Goal: Transaction & Acquisition: Purchase product/service

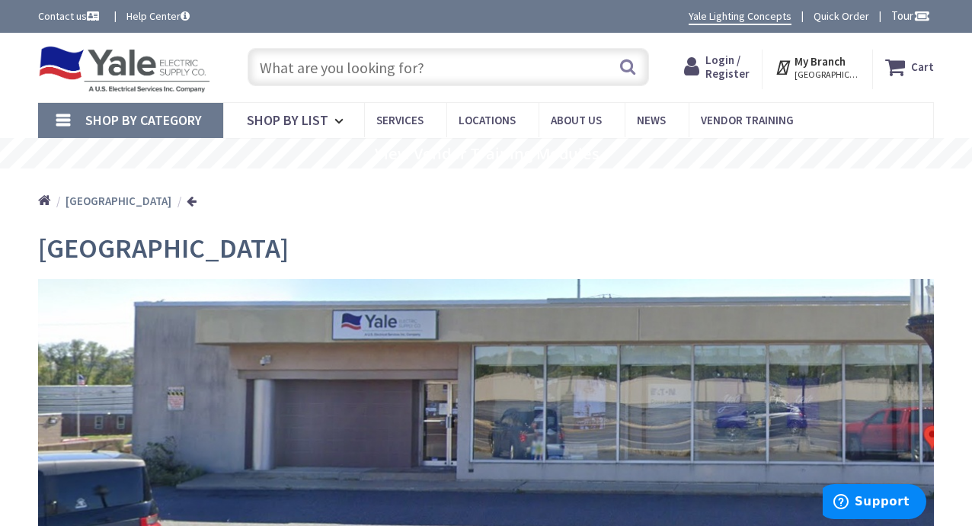
click at [190, 120] on span "Shop By Category" at bounding box center [143, 120] width 117 height 18
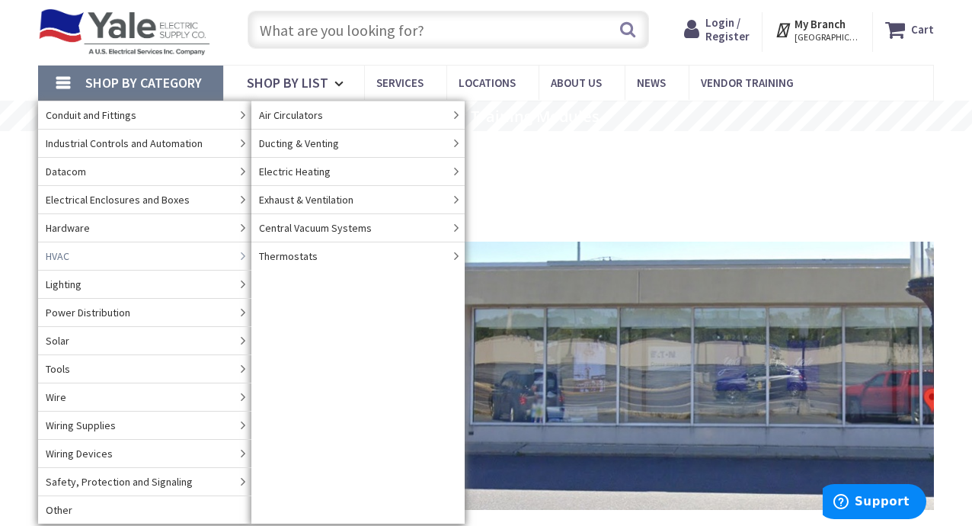
scroll to position [39, 0]
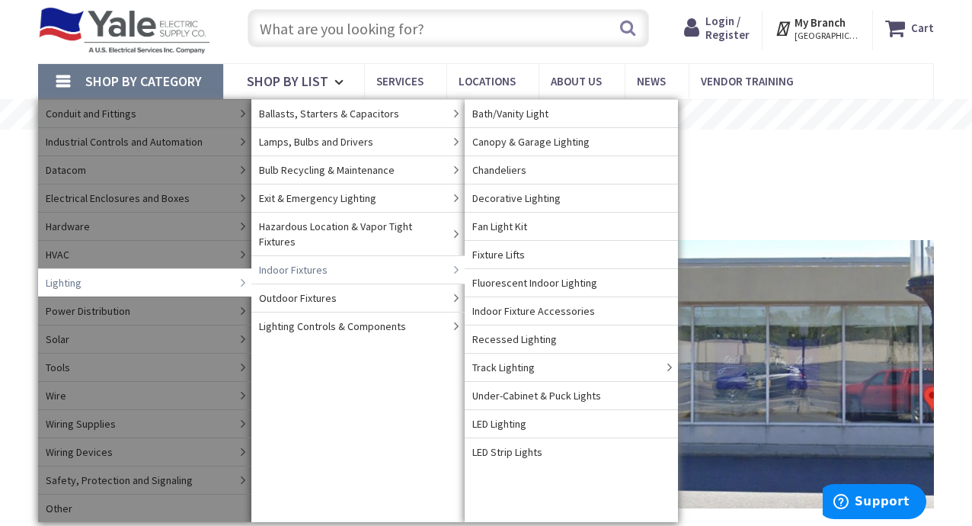
click at [298, 262] on span "Indoor Fixtures" at bounding box center [293, 269] width 69 height 15
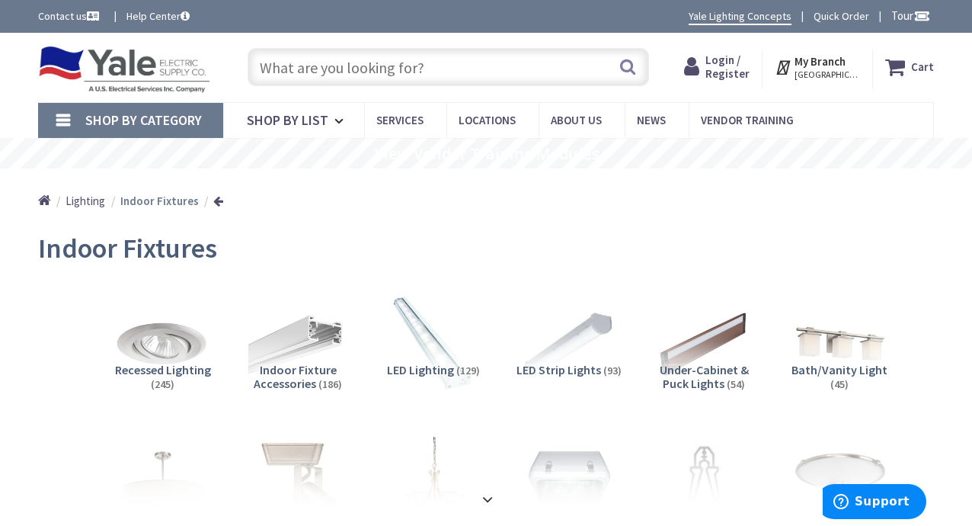
click at [153, 199] on strong "Indoor Fixtures" at bounding box center [159, 201] width 78 height 14
click at [215, 204] on link at bounding box center [218, 200] width 10 height 11
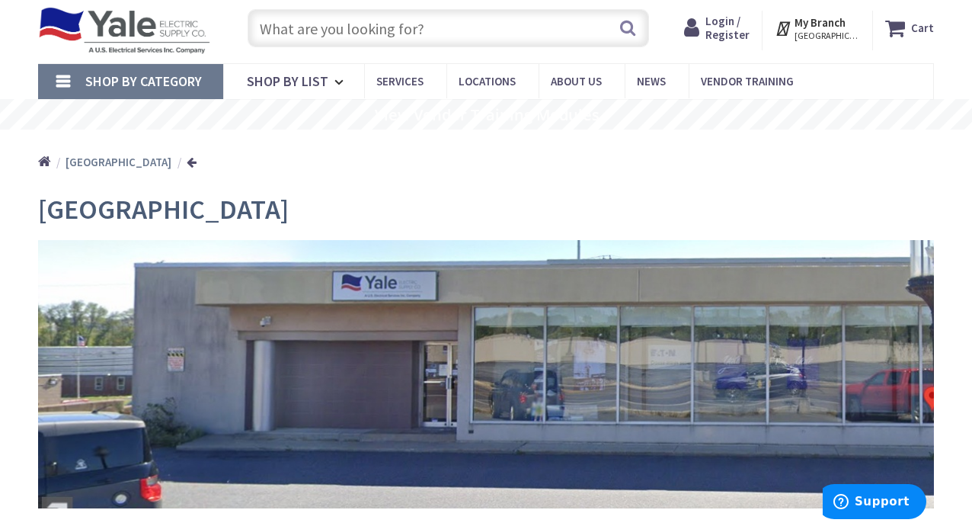
click at [188, 78] on span "Shop By Category" at bounding box center [143, 81] width 117 height 18
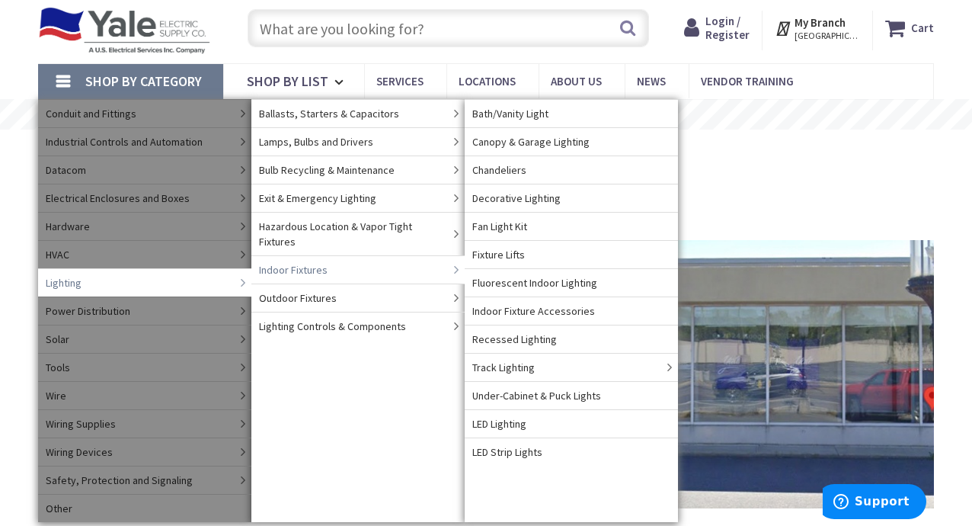
click at [289, 262] on span "Indoor Fixtures" at bounding box center [293, 269] width 69 height 15
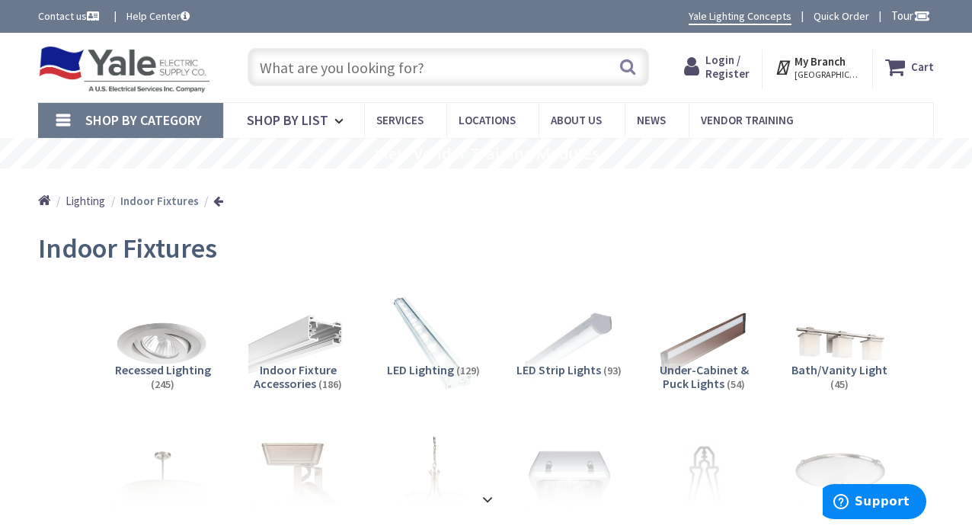
click at [76, 199] on span "Lighting" at bounding box center [86, 201] width 40 height 14
click at [89, 123] on span "Shop By Category" at bounding box center [143, 120] width 117 height 18
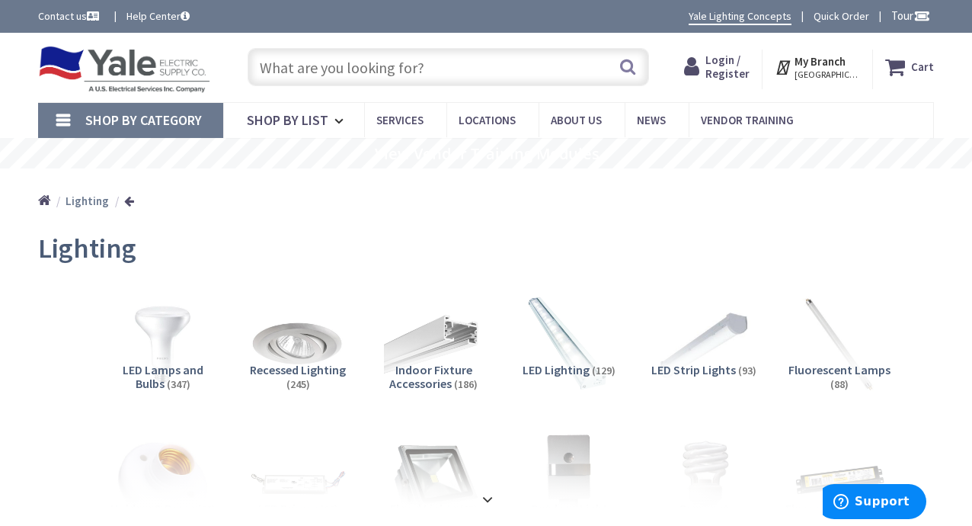
click at [114, 117] on span "Shop By Category" at bounding box center [143, 120] width 117 height 18
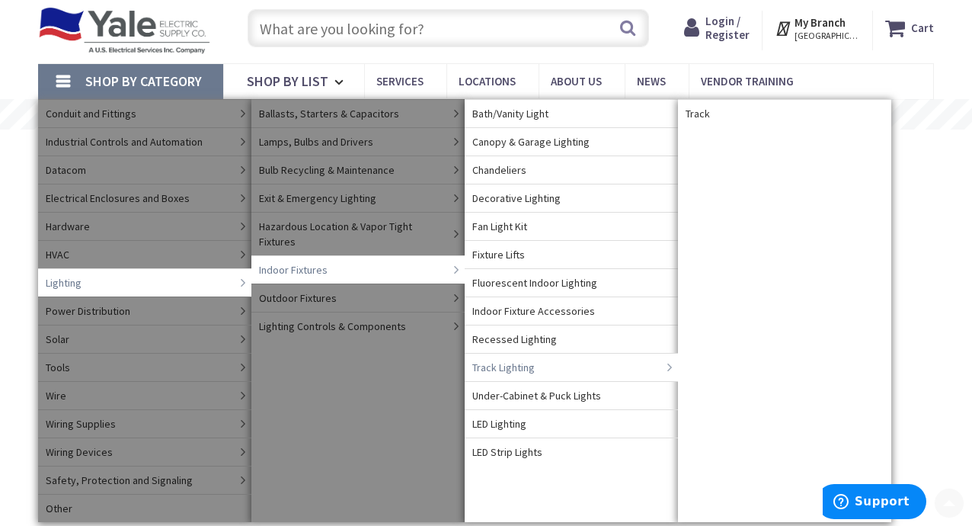
scroll to position [38, 0]
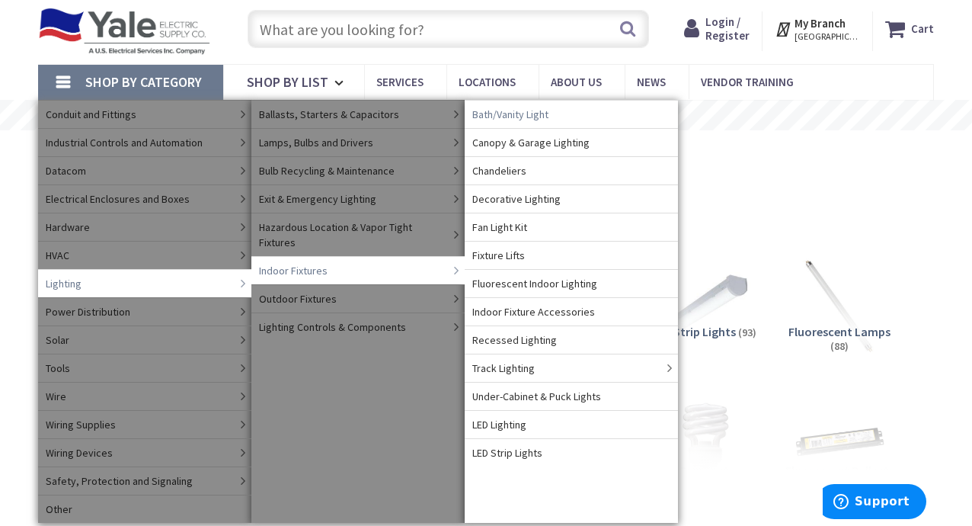
click at [501, 117] on span "Bath/Vanity Light" at bounding box center [511, 114] width 76 height 15
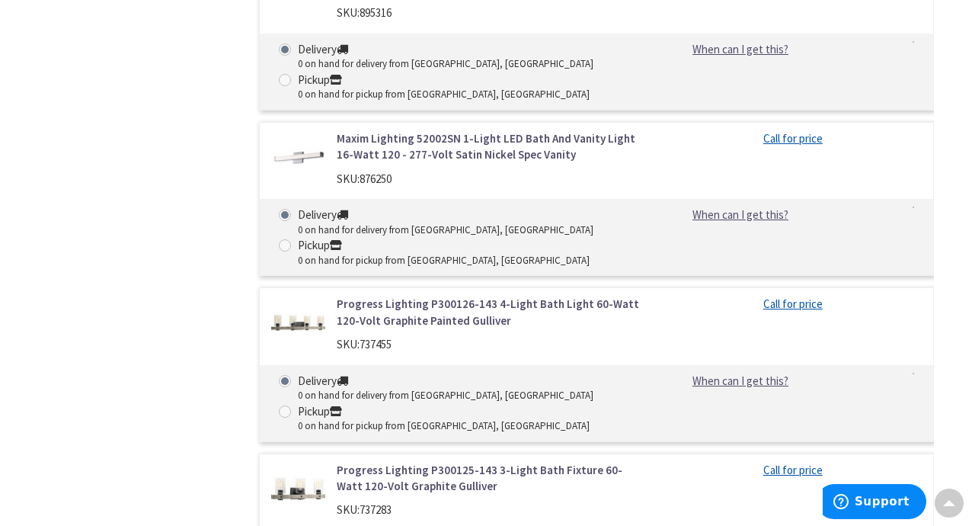
scroll to position [5551, 0]
click at [417, 143] on link "Maxim Lighting 52002SN 1-Light LED Bath And Vanity Light 16-Watt 120 - 277-Volt…" at bounding box center [489, 146] width 305 height 33
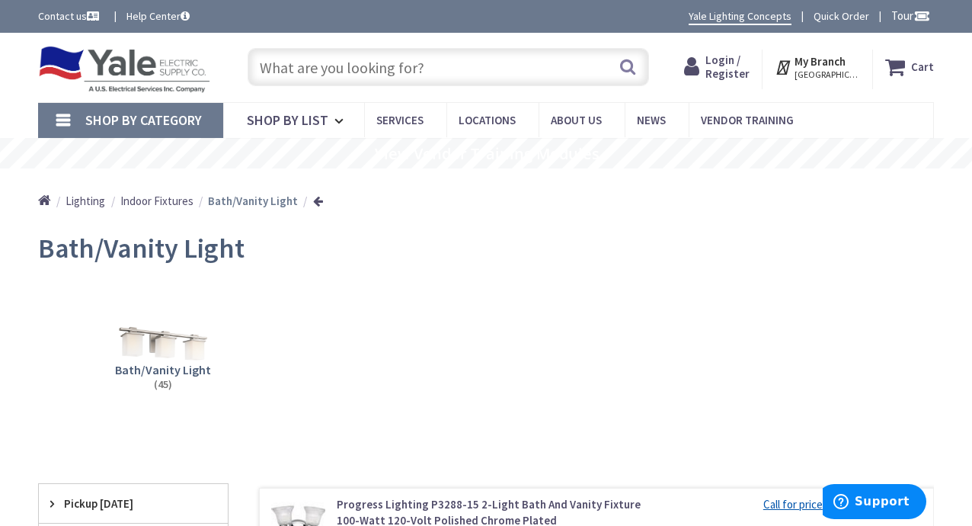
click at [259, 202] on strong "Bath/Vanity Light" at bounding box center [253, 201] width 90 height 14
click at [318, 120] on span "Shop By List" at bounding box center [288, 120] width 82 height 18
